Goal: Task Accomplishment & Management: Manage account settings

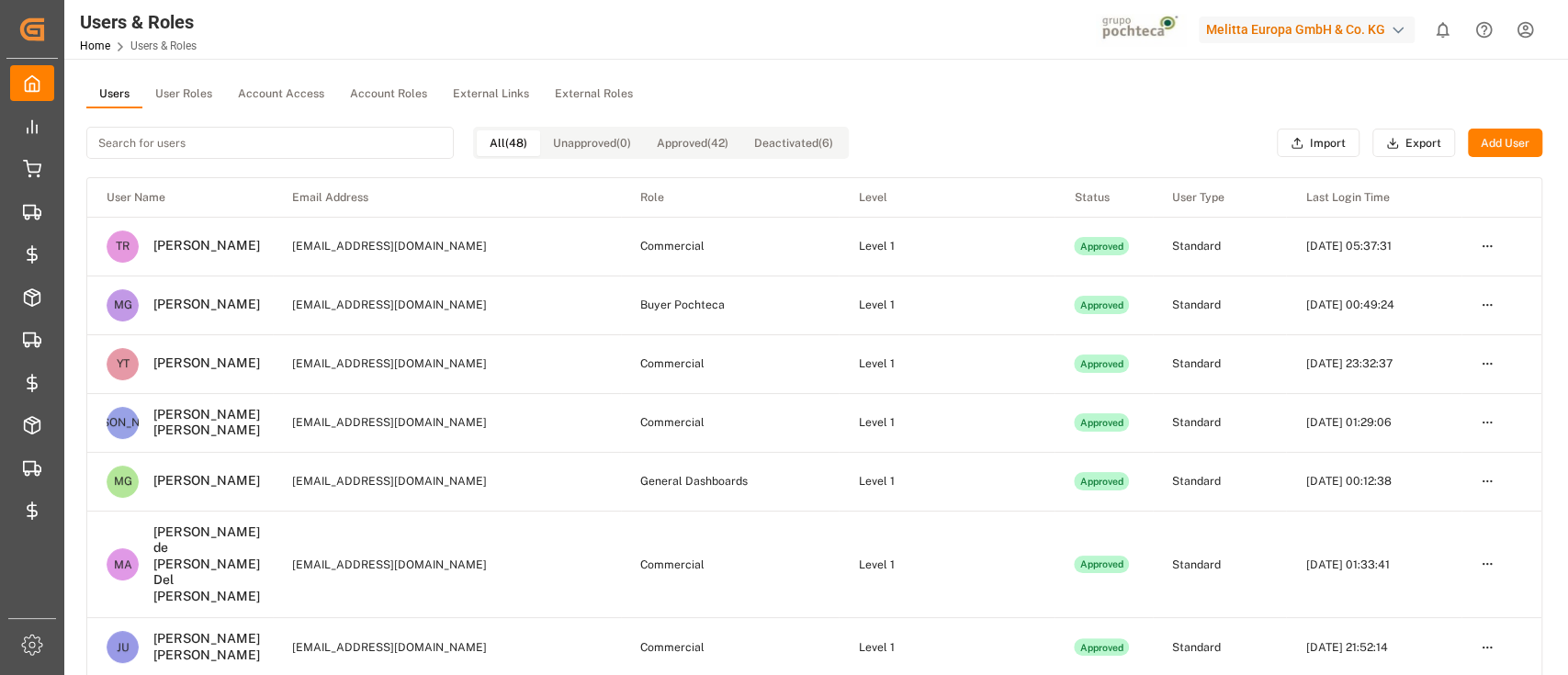
click at [1305, 30] on div "Melitta Europa GmbH & Co. KG" at bounding box center [1307, 30] width 216 height 27
type input "poc"
click at [1295, 121] on div "PO Pochteca Pochteca-RJ8V" at bounding box center [1311, 124] width 313 height 42
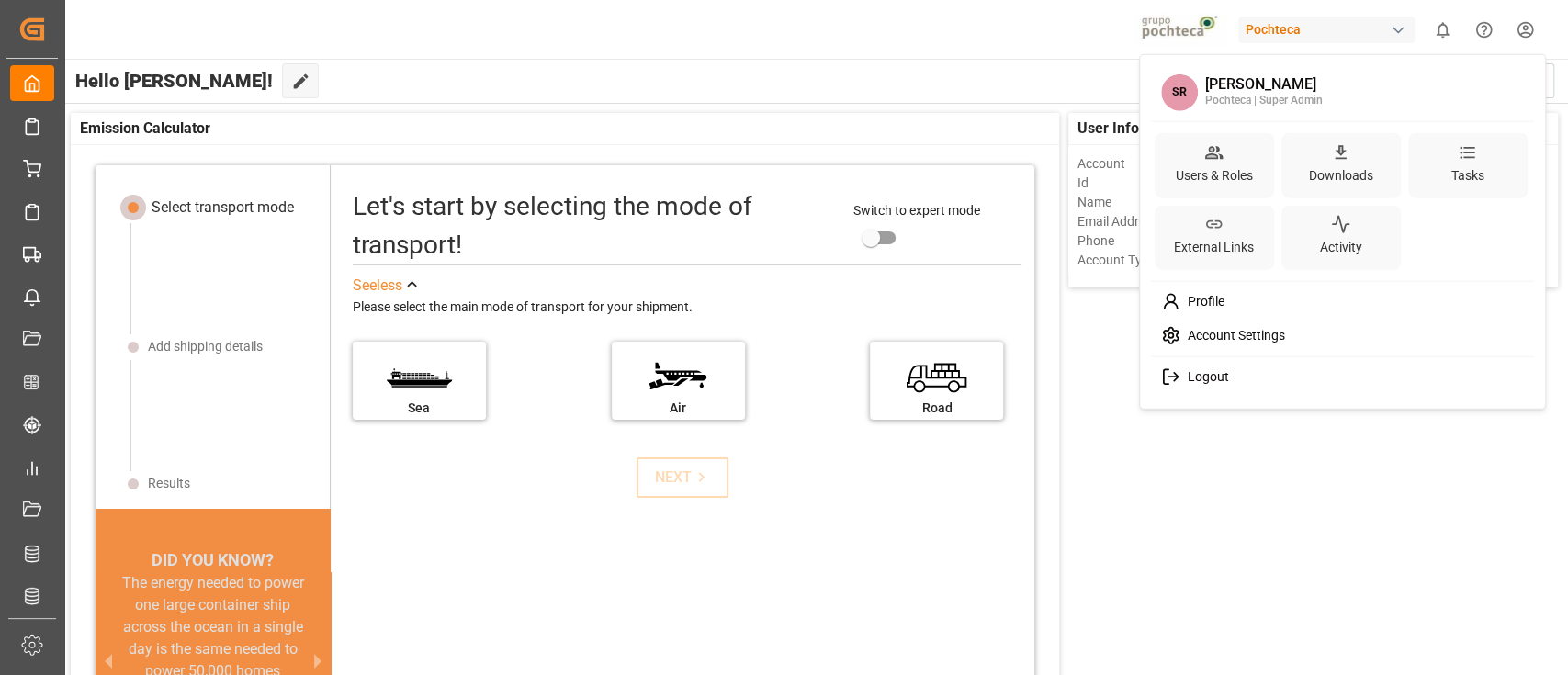
click at [1529, 26] on html "Created by potrace 1.15, written by [PERSON_NAME] [DATE]-[DATE] Created by potr…" at bounding box center [784, 337] width 1568 height 675
click at [1242, 158] on div "Users & Roles" at bounding box center [1214, 164] width 119 height 66
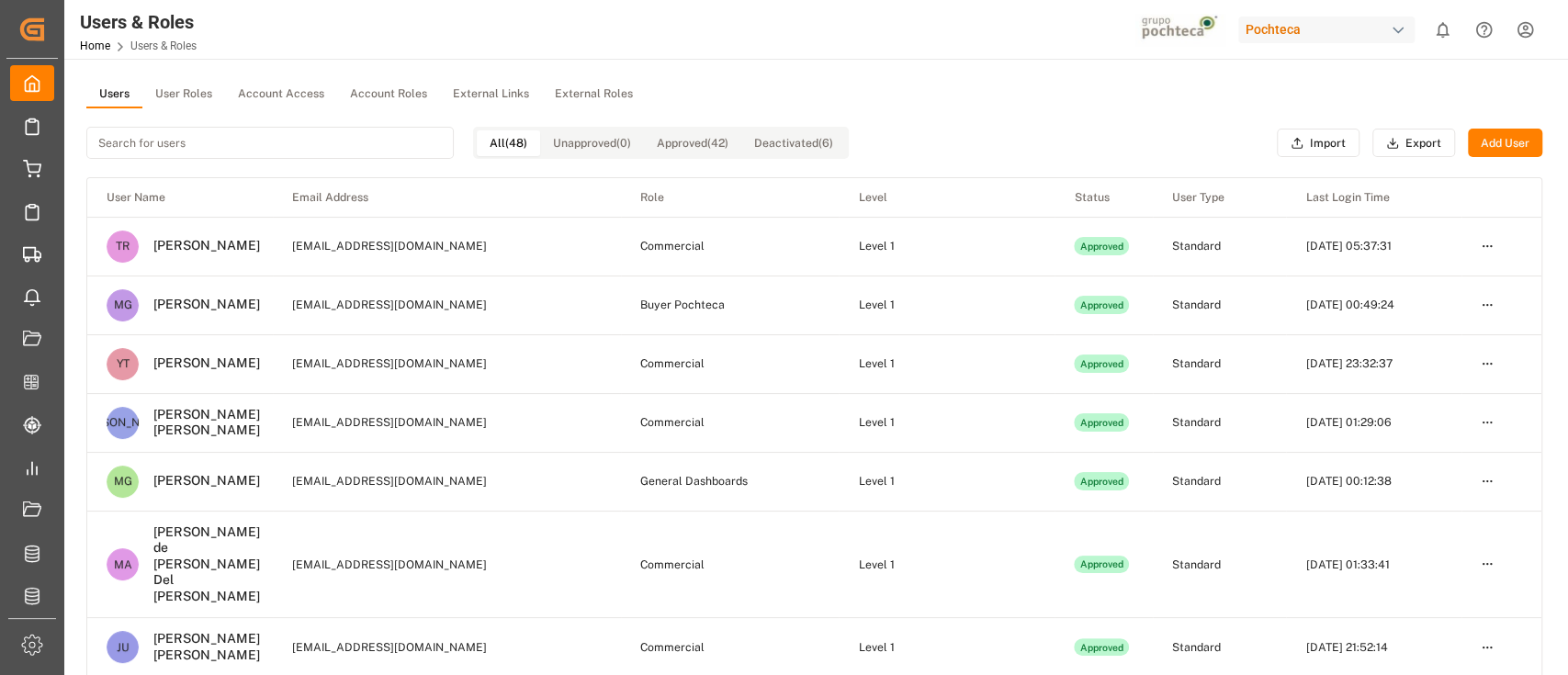
click at [170, 139] on input at bounding box center [270, 142] width 368 height 32
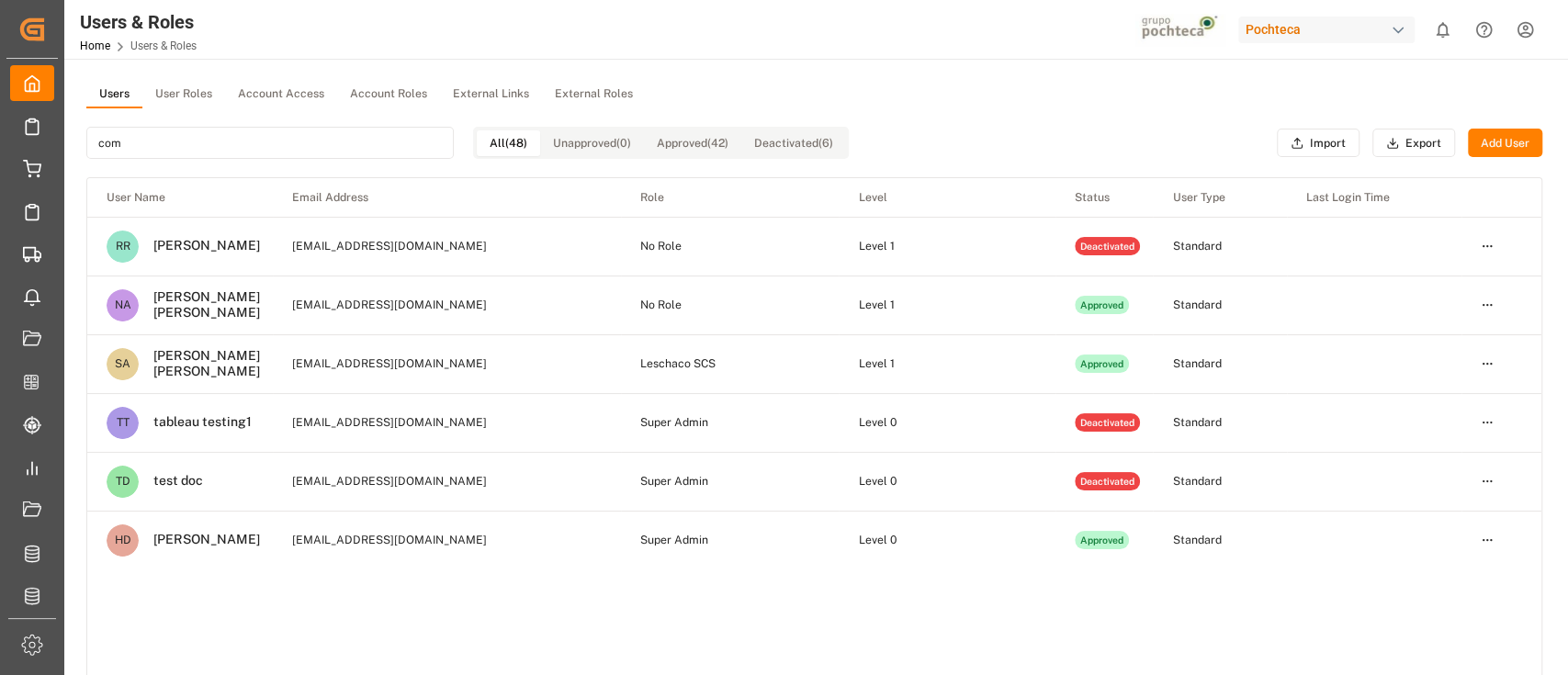
type input "com"
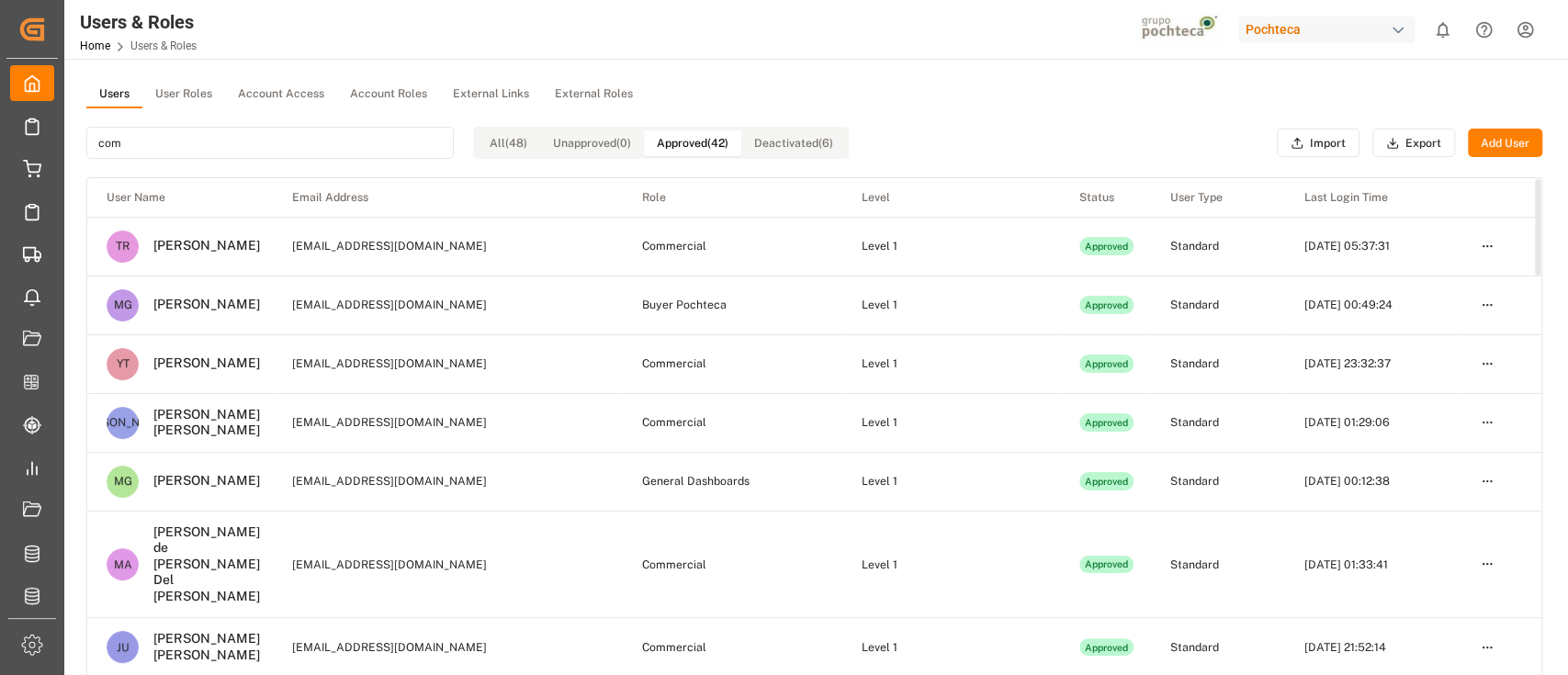
click at [713, 145] on button "Approved (42)" at bounding box center [692, 143] width 97 height 26
click at [245, 135] on input "com" at bounding box center [270, 142] width 368 height 32
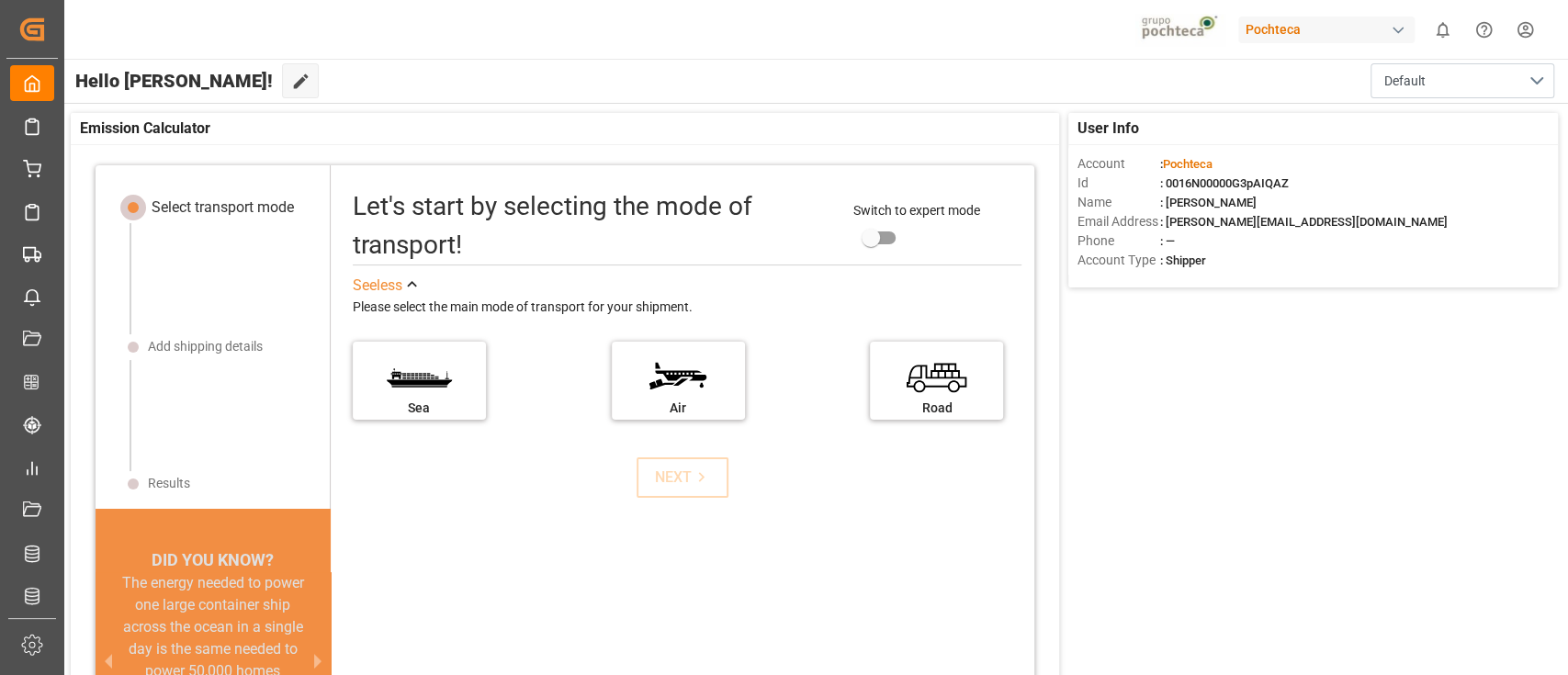
click at [1316, 21] on div "Pochteca" at bounding box center [1326, 30] width 176 height 27
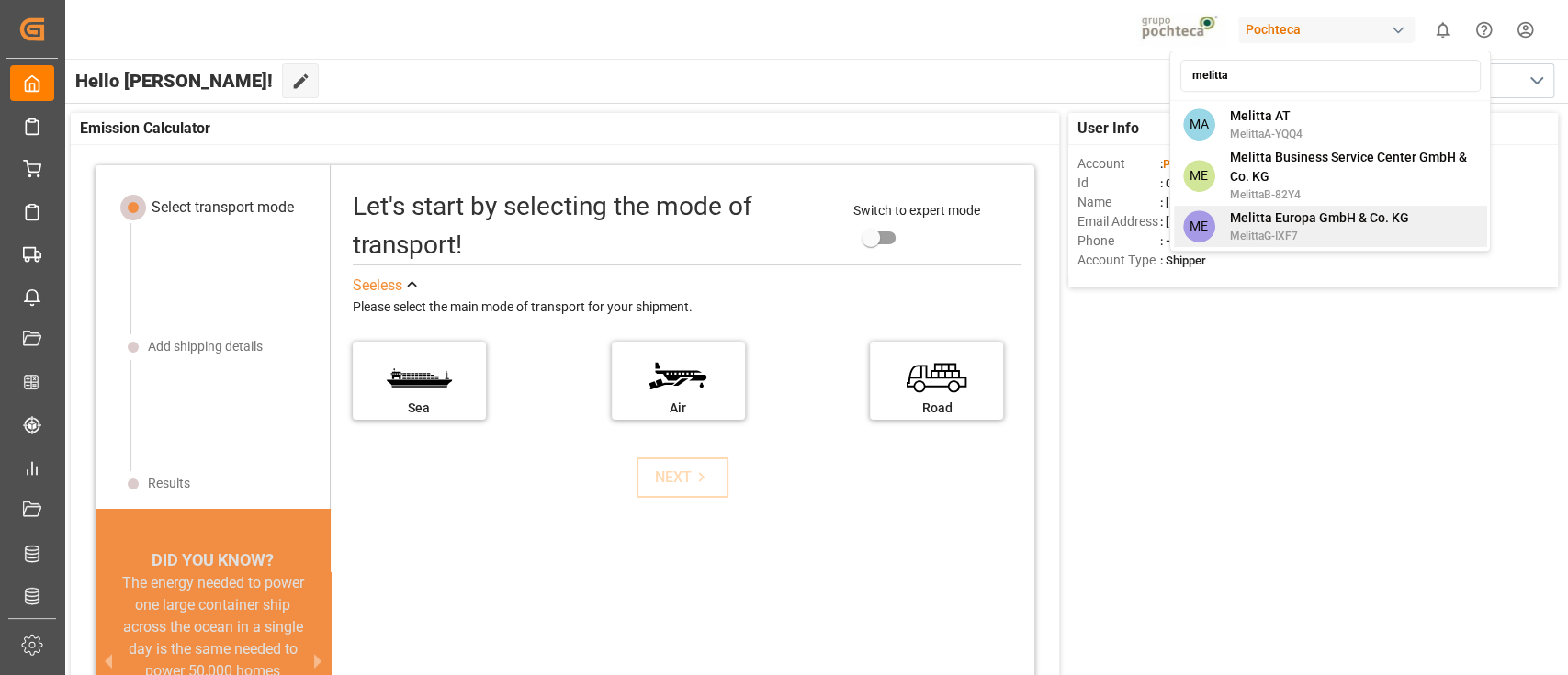
type input "melitta"
click at [1311, 207] on div "ME Melitta Europa GmbH & Co. KG MelittaG-IXF7" at bounding box center [1330, 226] width 313 height 42
